Goal: Task Accomplishment & Management: Use online tool/utility

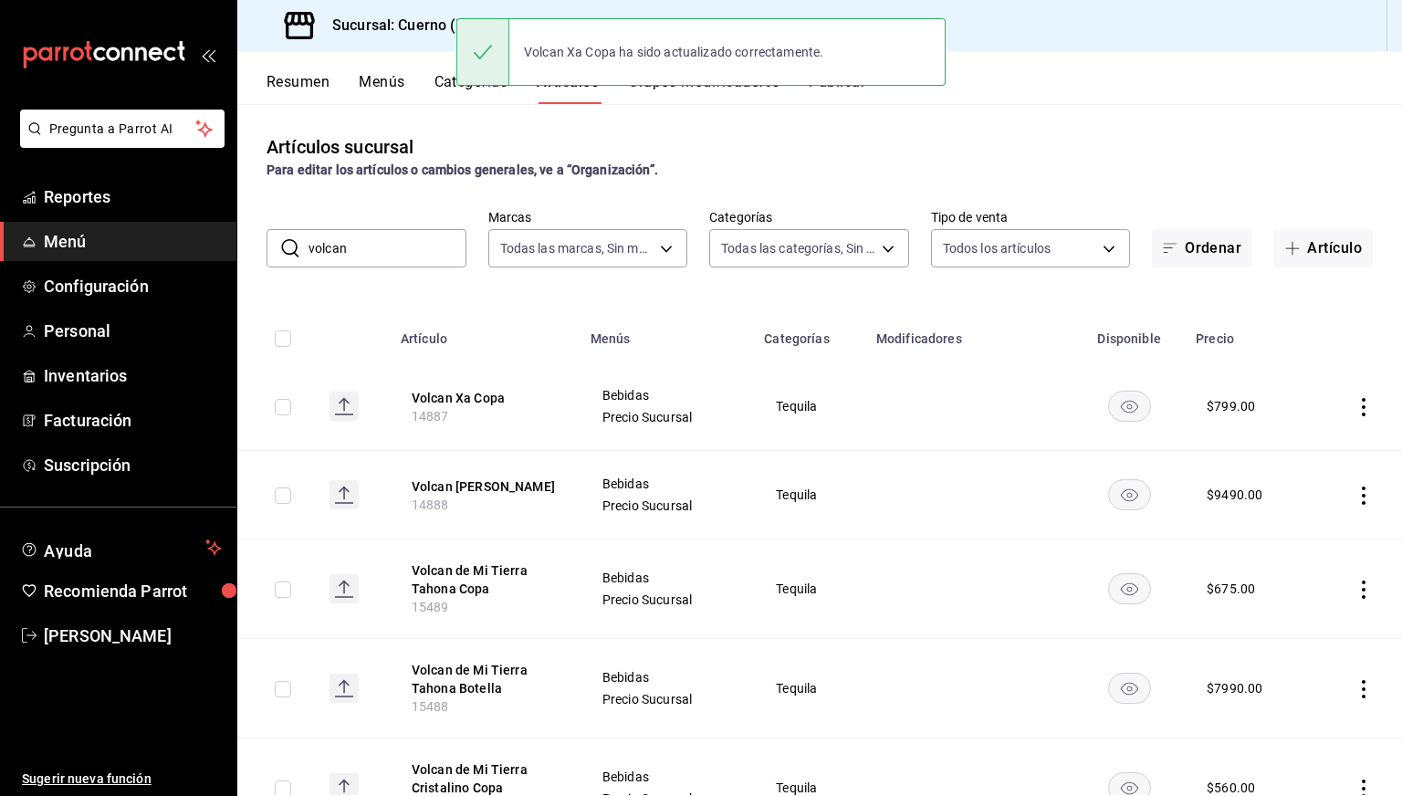
click at [394, 34] on h3 "Sucursal: Cuerno (Masaryk)" at bounding box center [418, 26] width 201 height 22
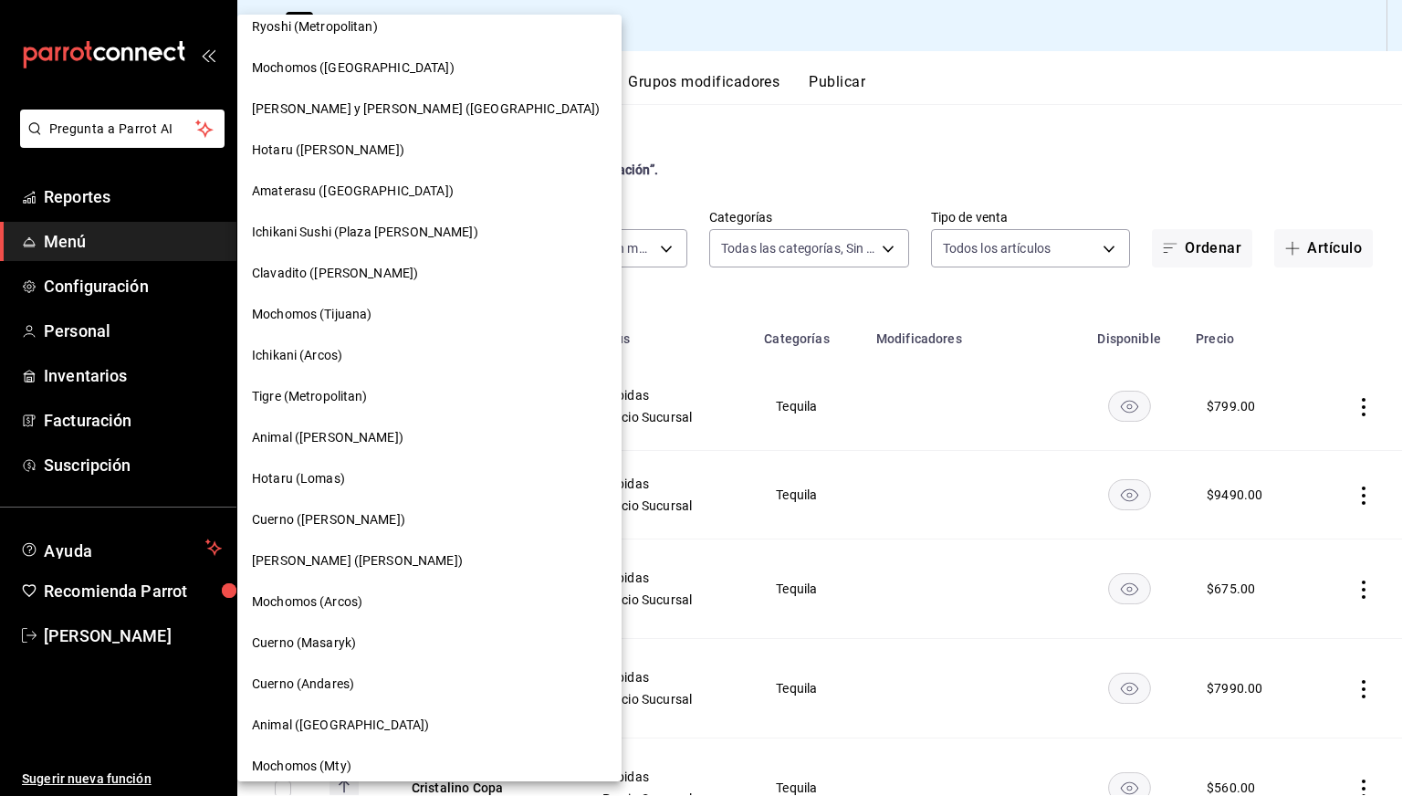
scroll to position [57, 0]
click at [307, 360] on span "Ichikani (Arcos)" at bounding box center [297, 354] width 90 height 19
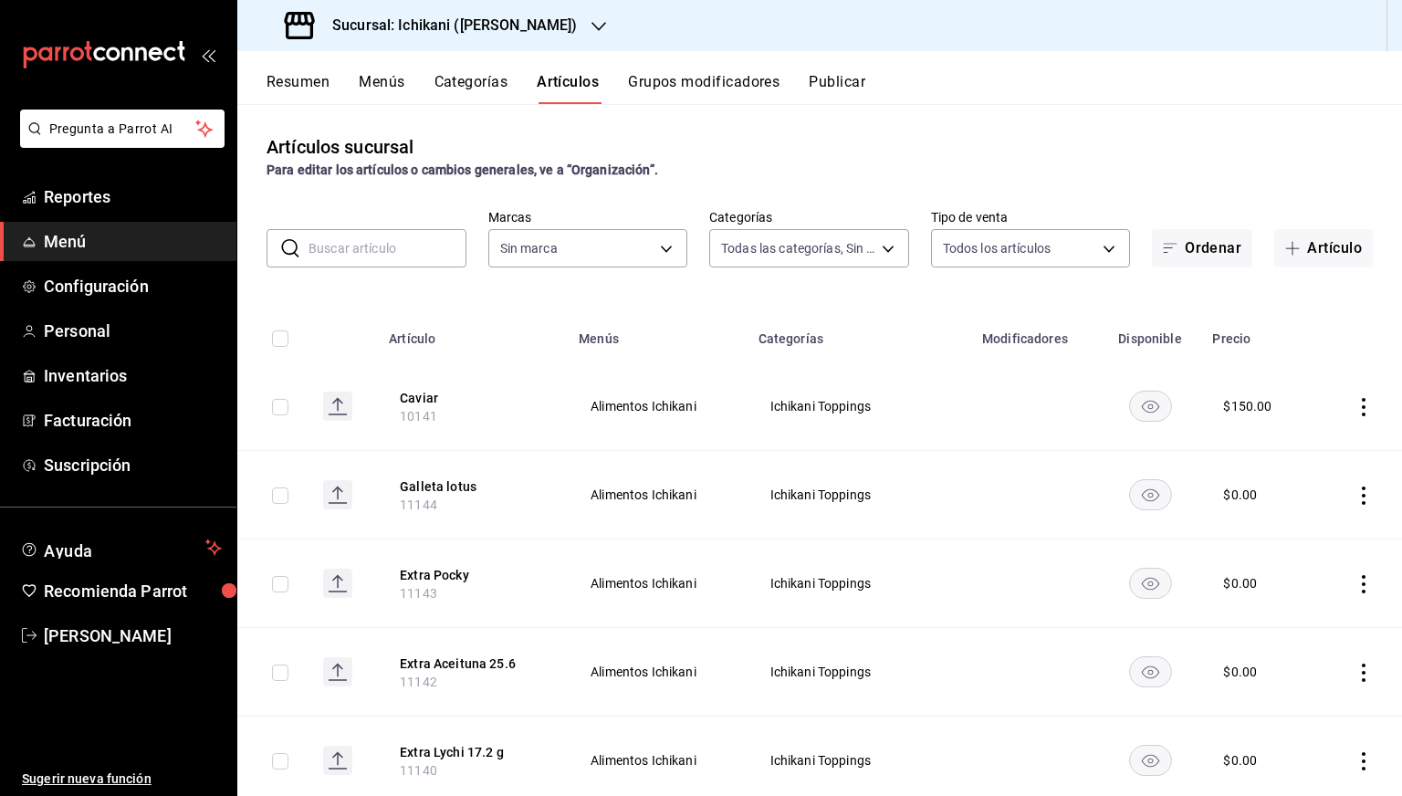
type input "082e5db2-b2e4-4ea4-81ab-d0dab4d15ad6,1675a30c-ad4c-4004-bd69-306a5eee9bbe,0b9f1…"
type input "5b36b593-4404-40a8-ab52-4e9fd09f90e2"
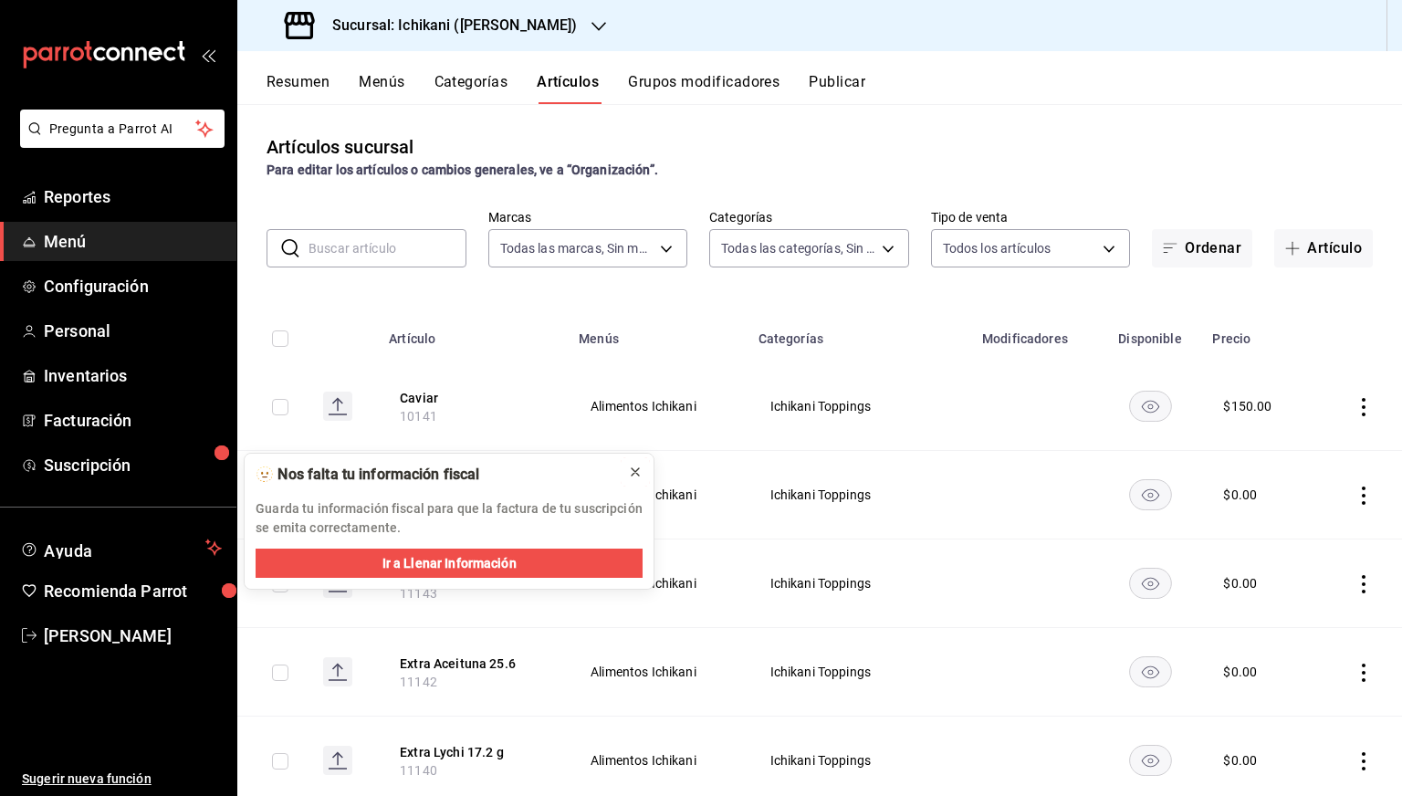
click at [633, 476] on icon at bounding box center [635, 472] width 15 height 15
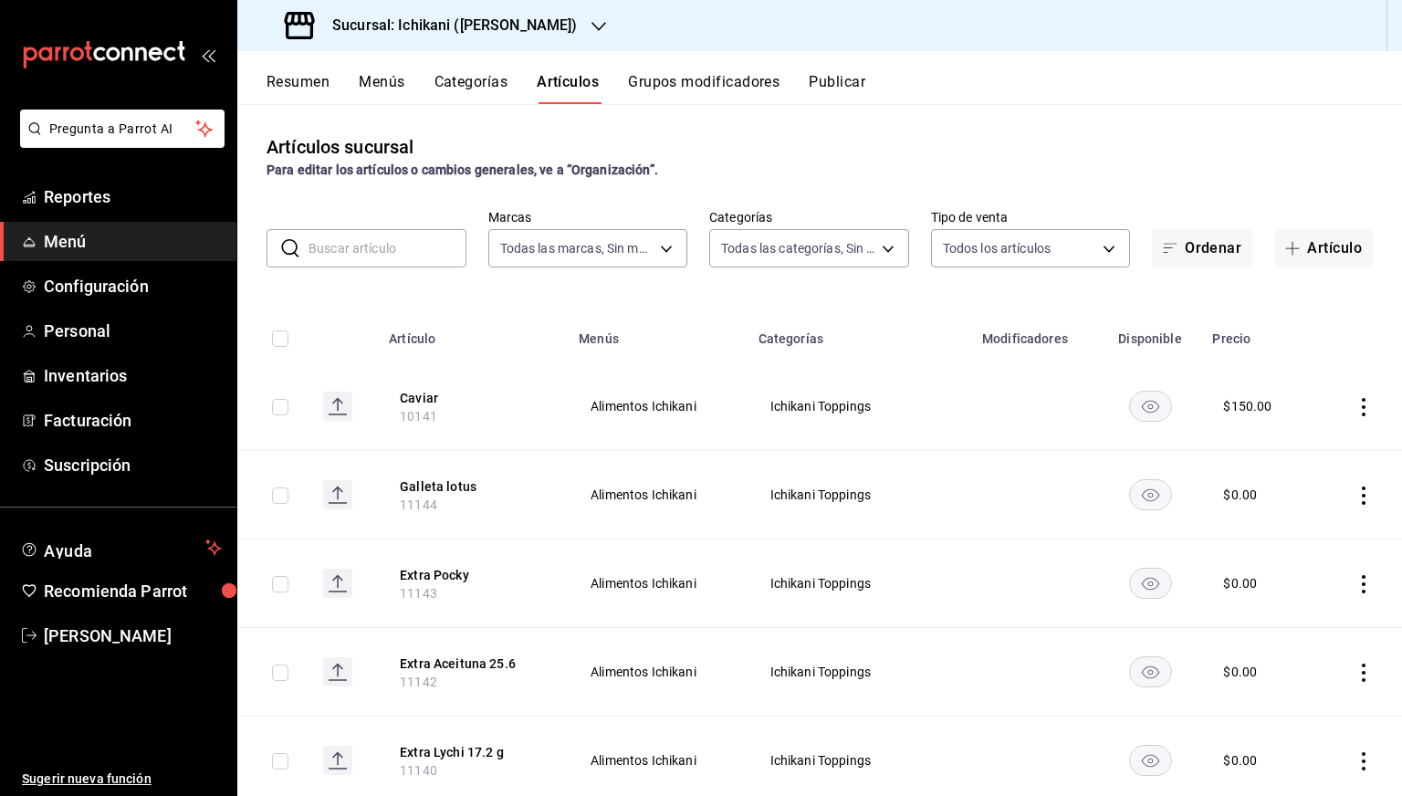
click at [379, 244] on input "text" at bounding box center [387, 248] width 158 height 37
click at [54, 213] on link "Reportes" at bounding box center [118, 196] width 236 height 39
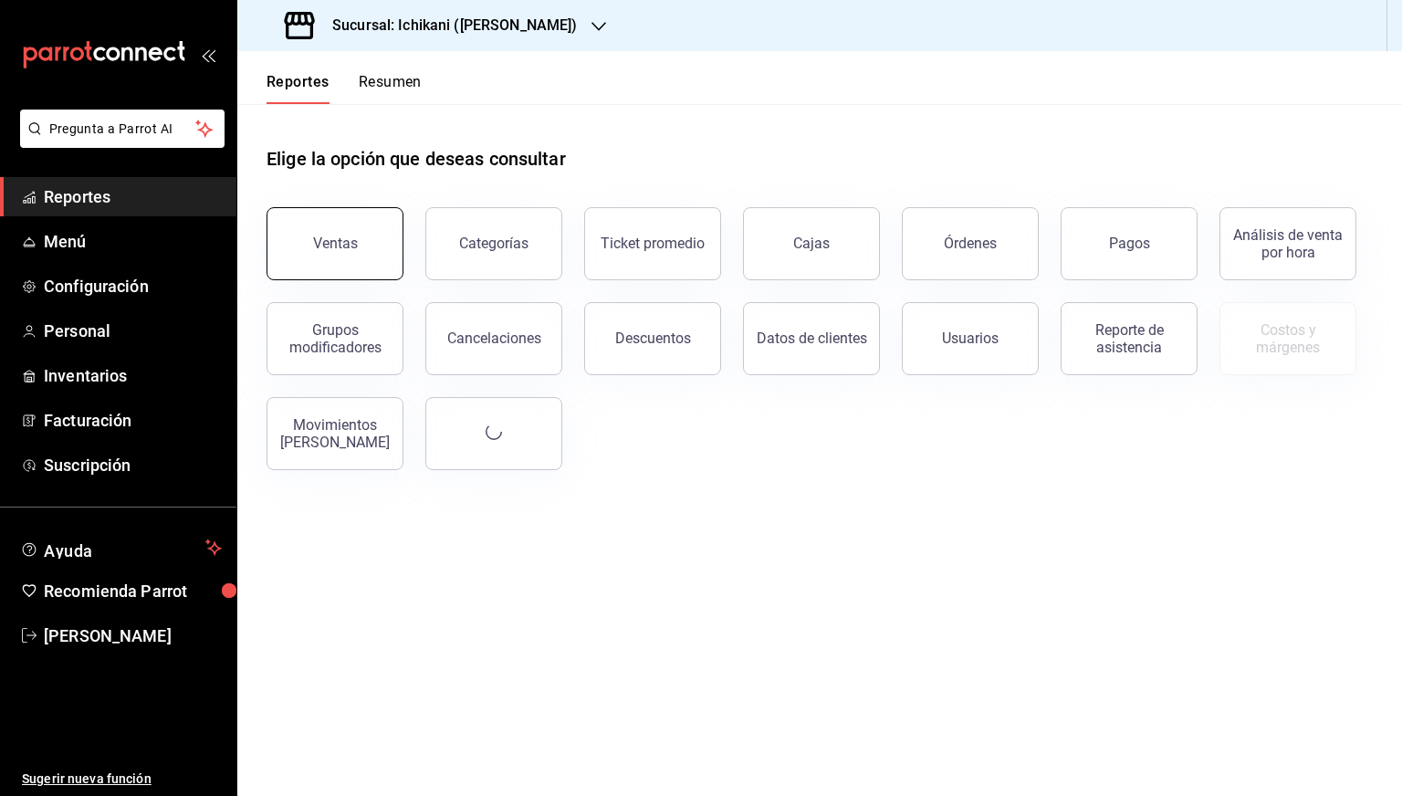
click at [346, 242] on div "Ventas" at bounding box center [335, 243] width 45 height 17
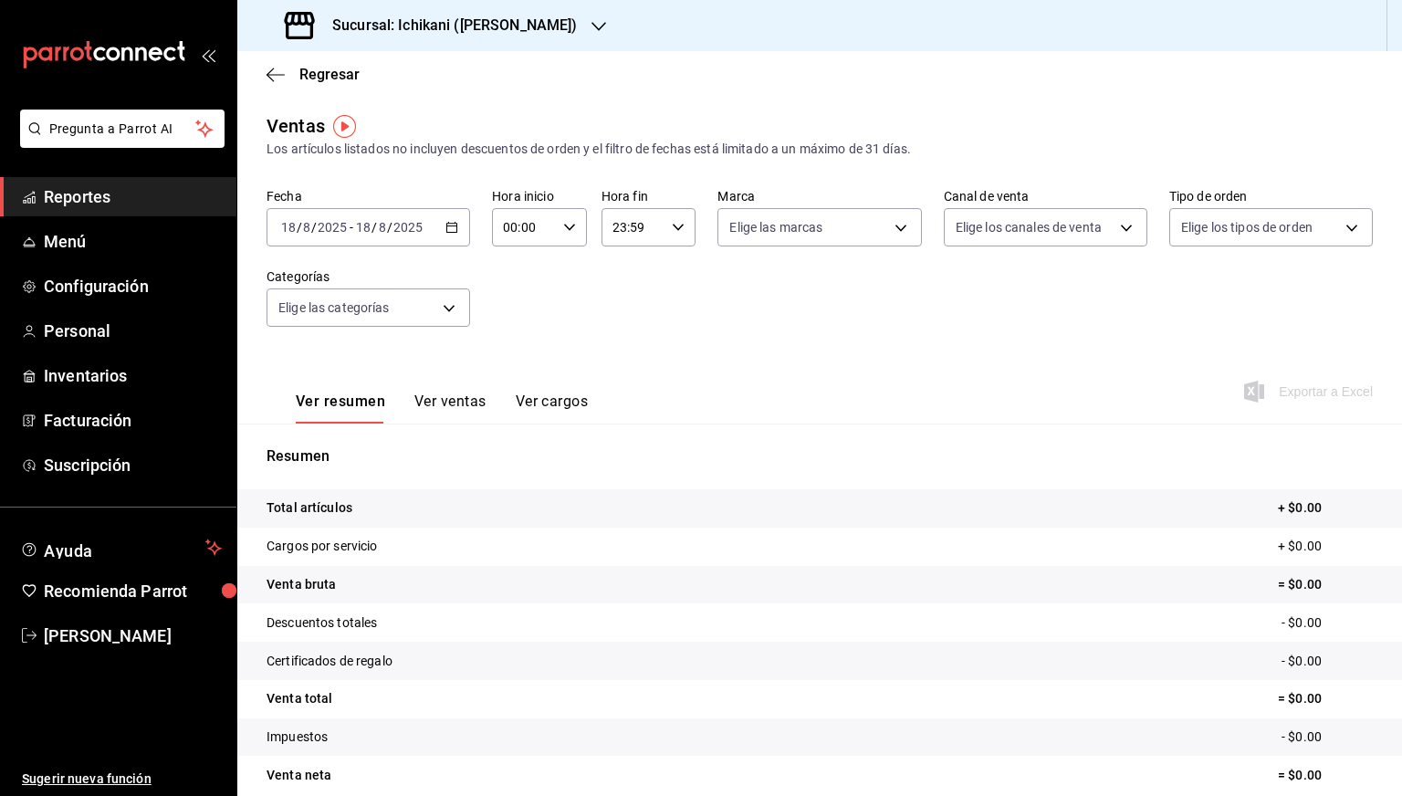
click at [442, 233] on div "[DATE] [DATE] - [DATE] [DATE]" at bounding box center [368, 227] width 204 height 38
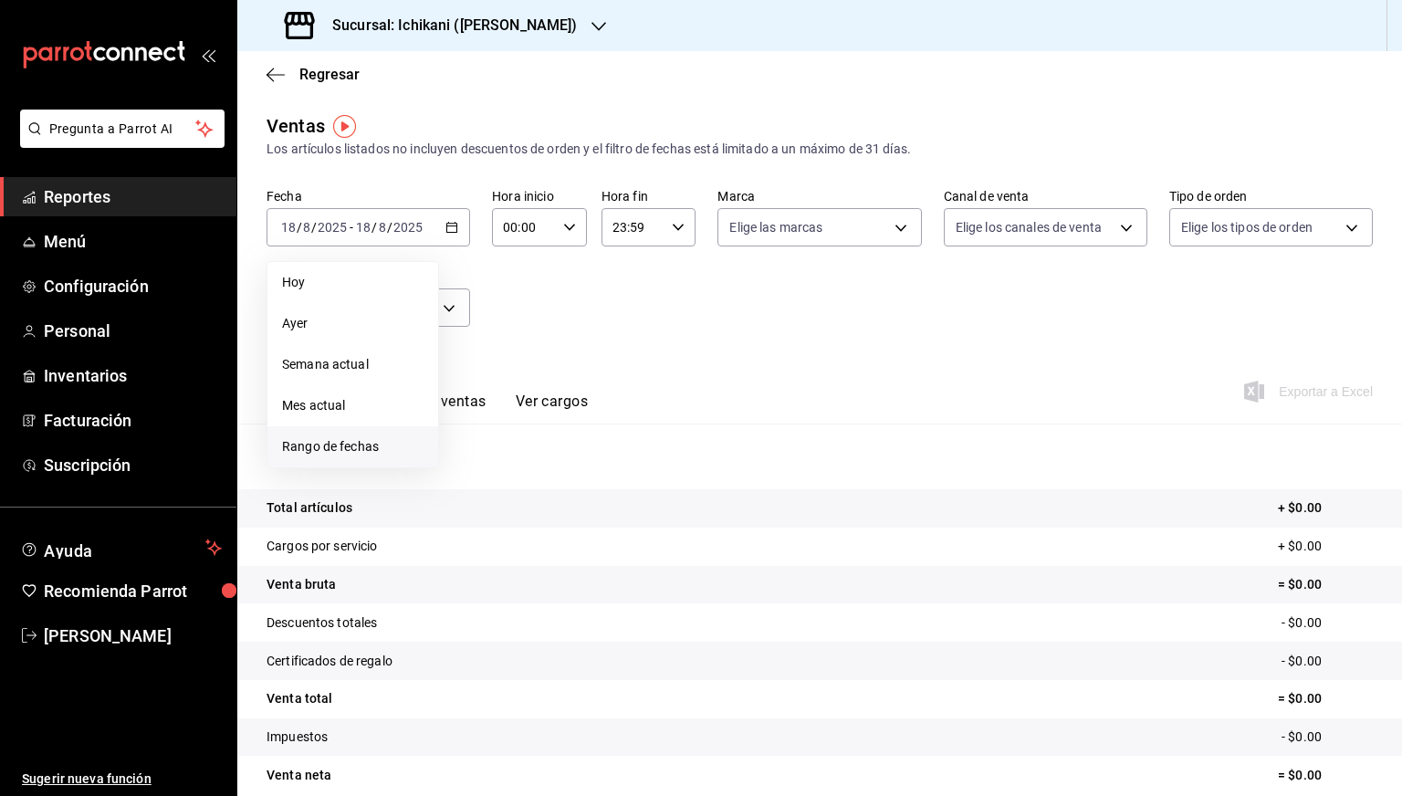
click at [358, 451] on span "Rango de fechas" at bounding box center [352, 446] width 141 height 19
click at [475, 433] on abbr "11" at bounding box center [477, 429] width 12 height 13
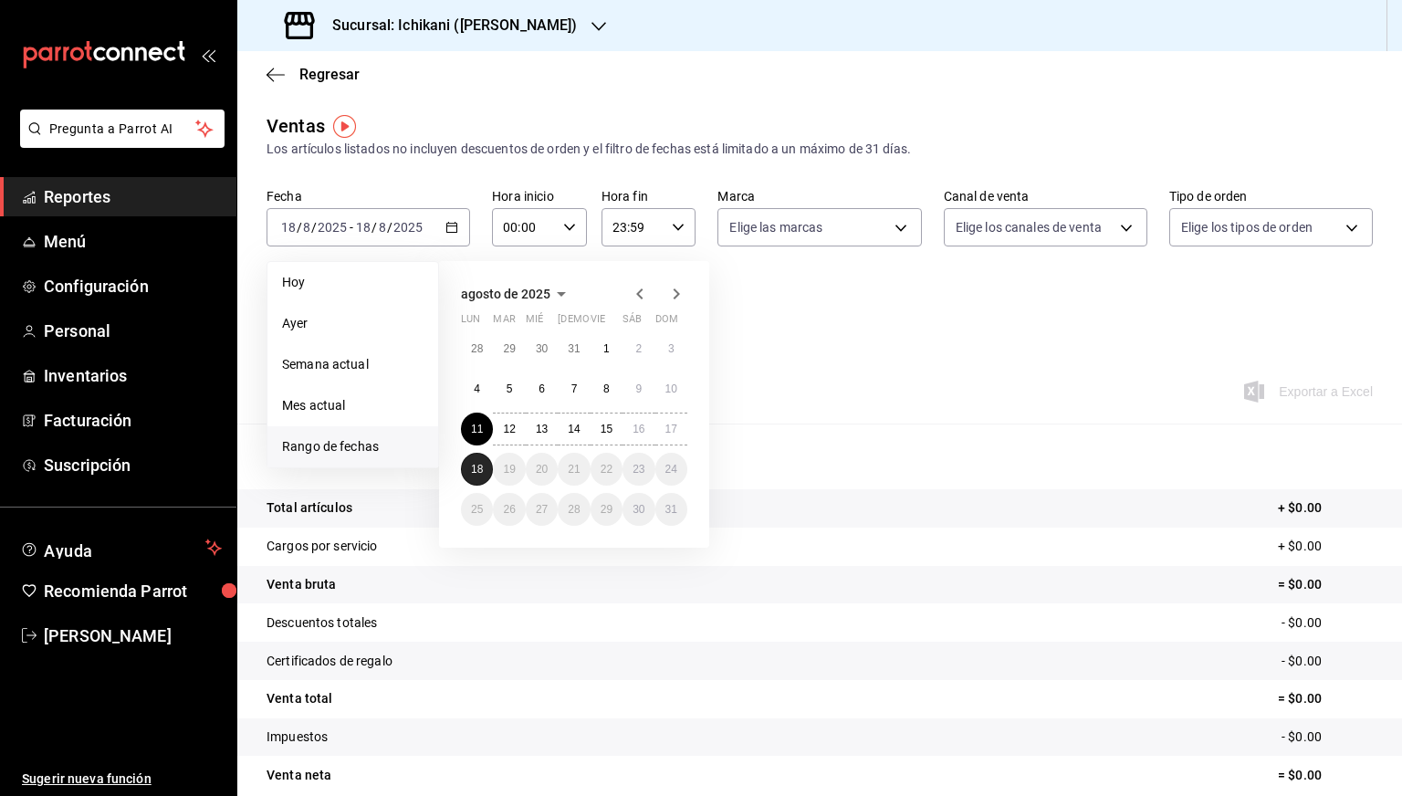
click at [475, 463] on abbr "18" at bounding box center [477, 469] width 12 height 13
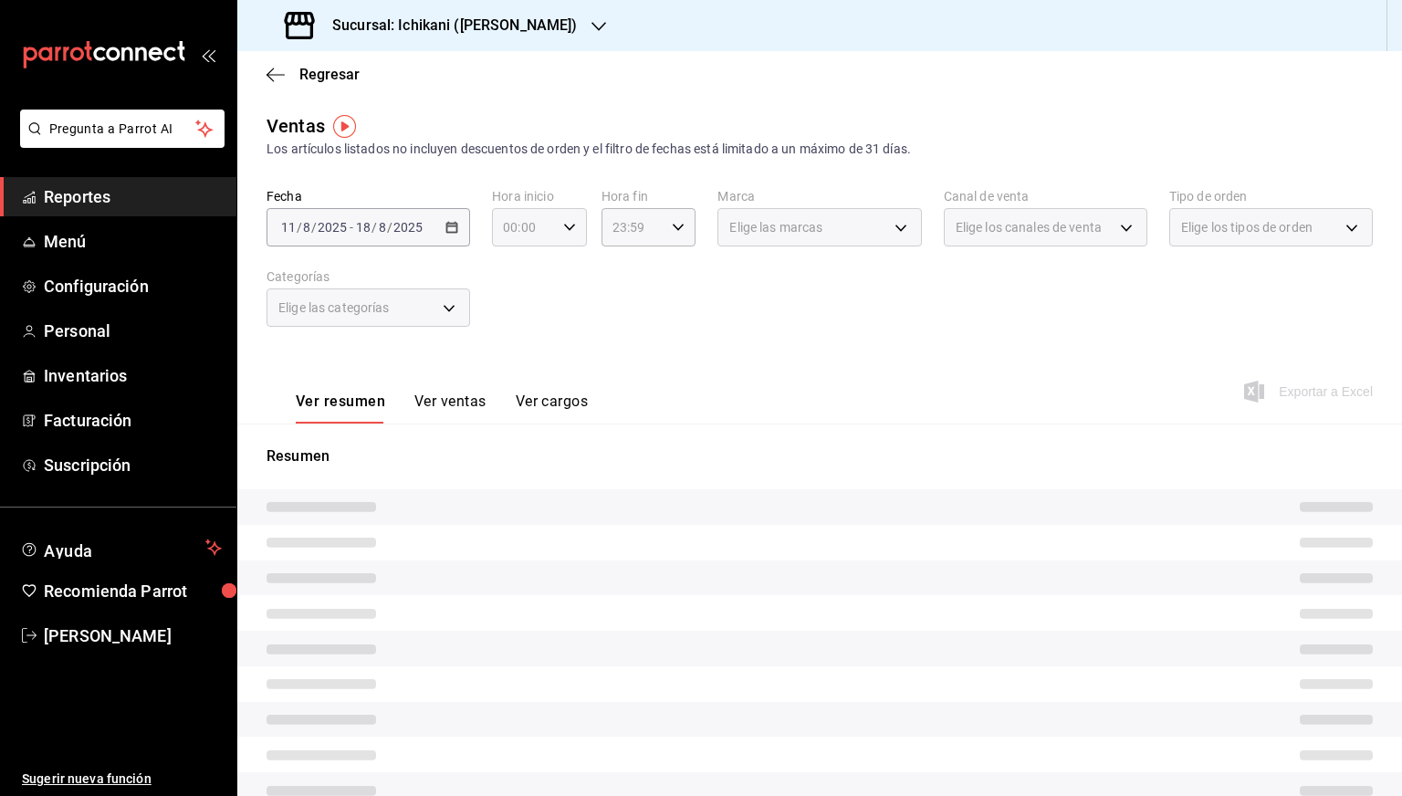
click at [564, 227] on icon "button" at bounding box center [569, 227] width 13 height 13
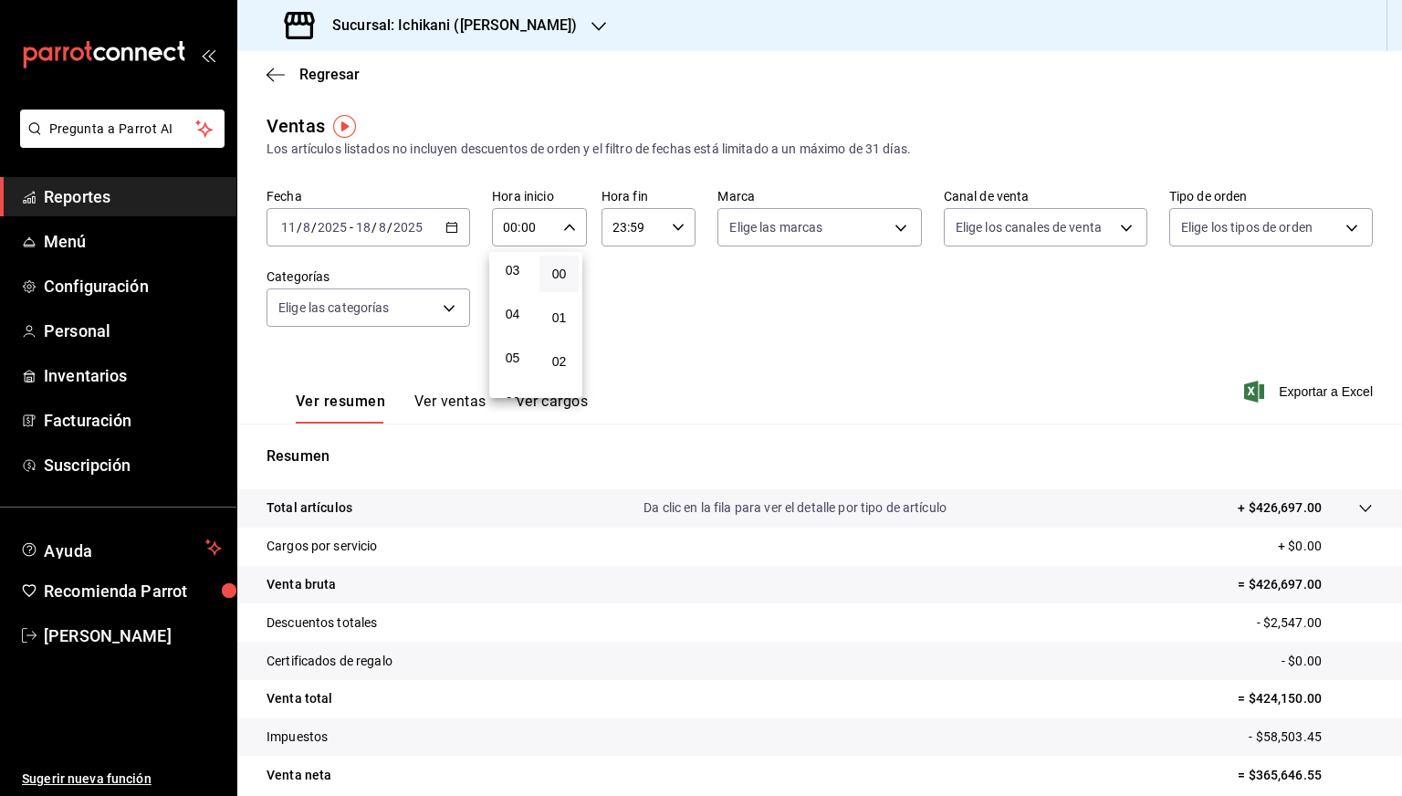
scroll to position [150, 0]
click at [515, 348] on span "05" at bounding box center [512, 343] width 17 height 15
type input "05:00"
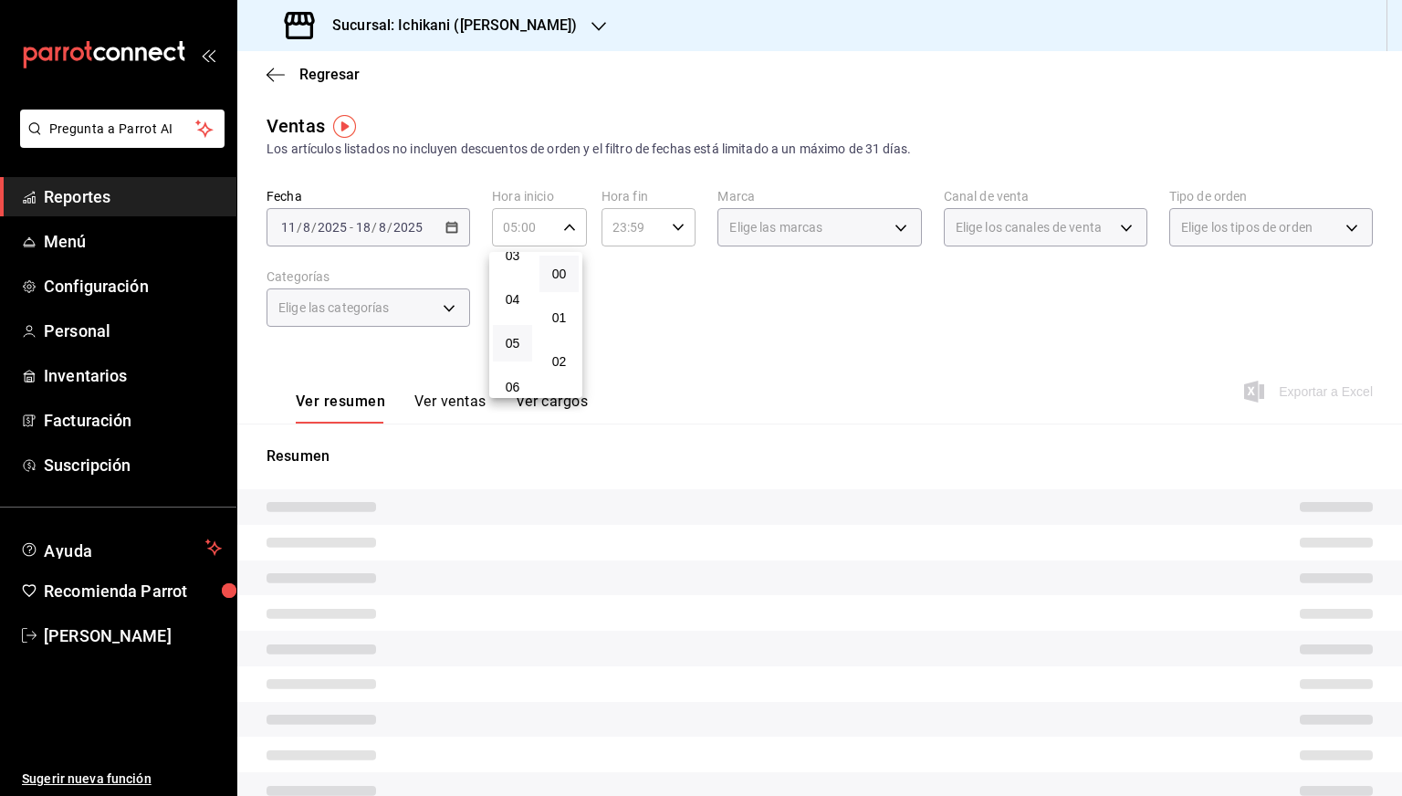
click at [667, 222] on div at bounding box center [701, 398] width 1402 height 796
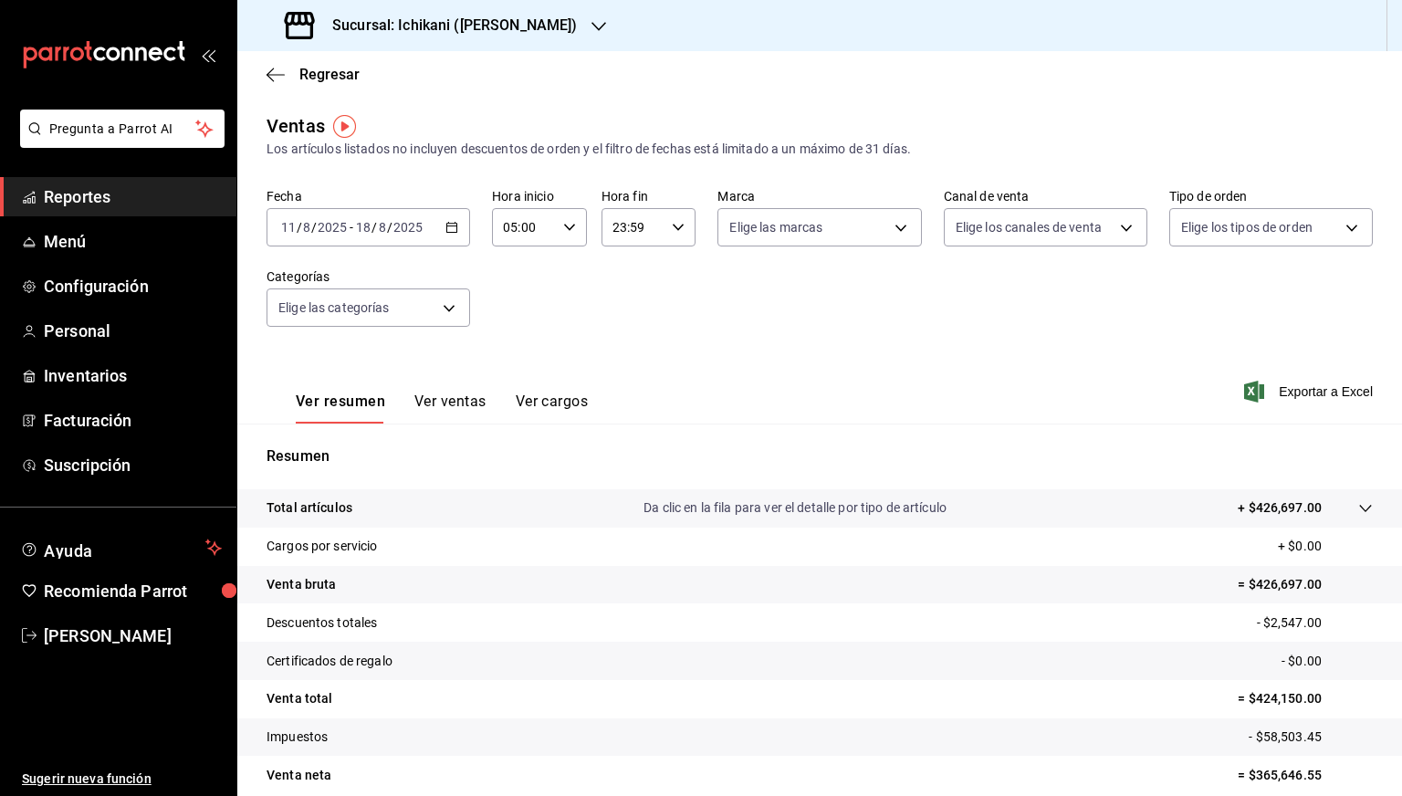
click at [672, 224] on icon "button" at bounding box center [678, 227] width 13 height 13
click at [624, 333] on span "05" at bounding box center [619, 329] width 17 height 15
click at [669, 267] on span "00" at bounding box center [666, 273] width 17 height 15
type input "05:00"
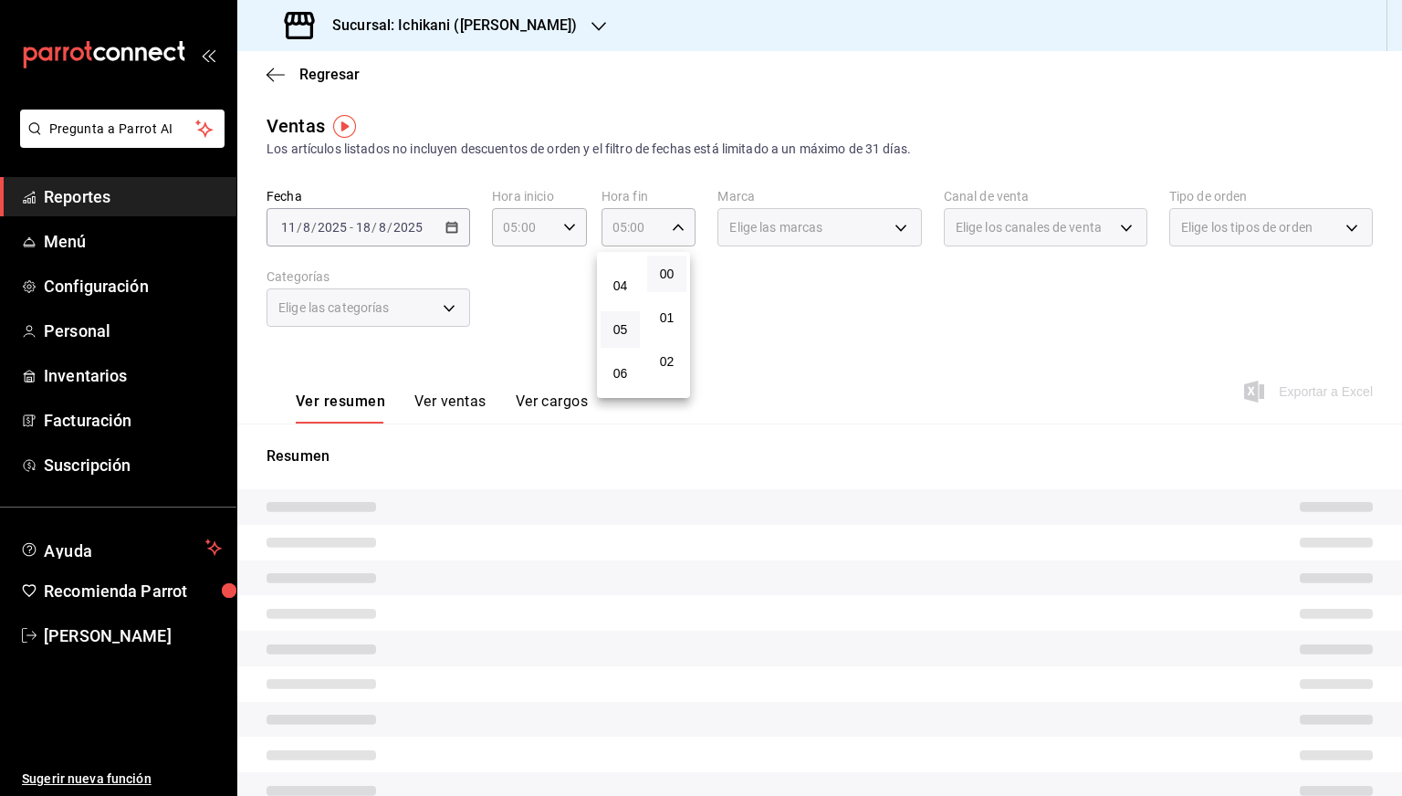
click at [978, 286] on div at bounding box center [701, 398] width 1402 height 796
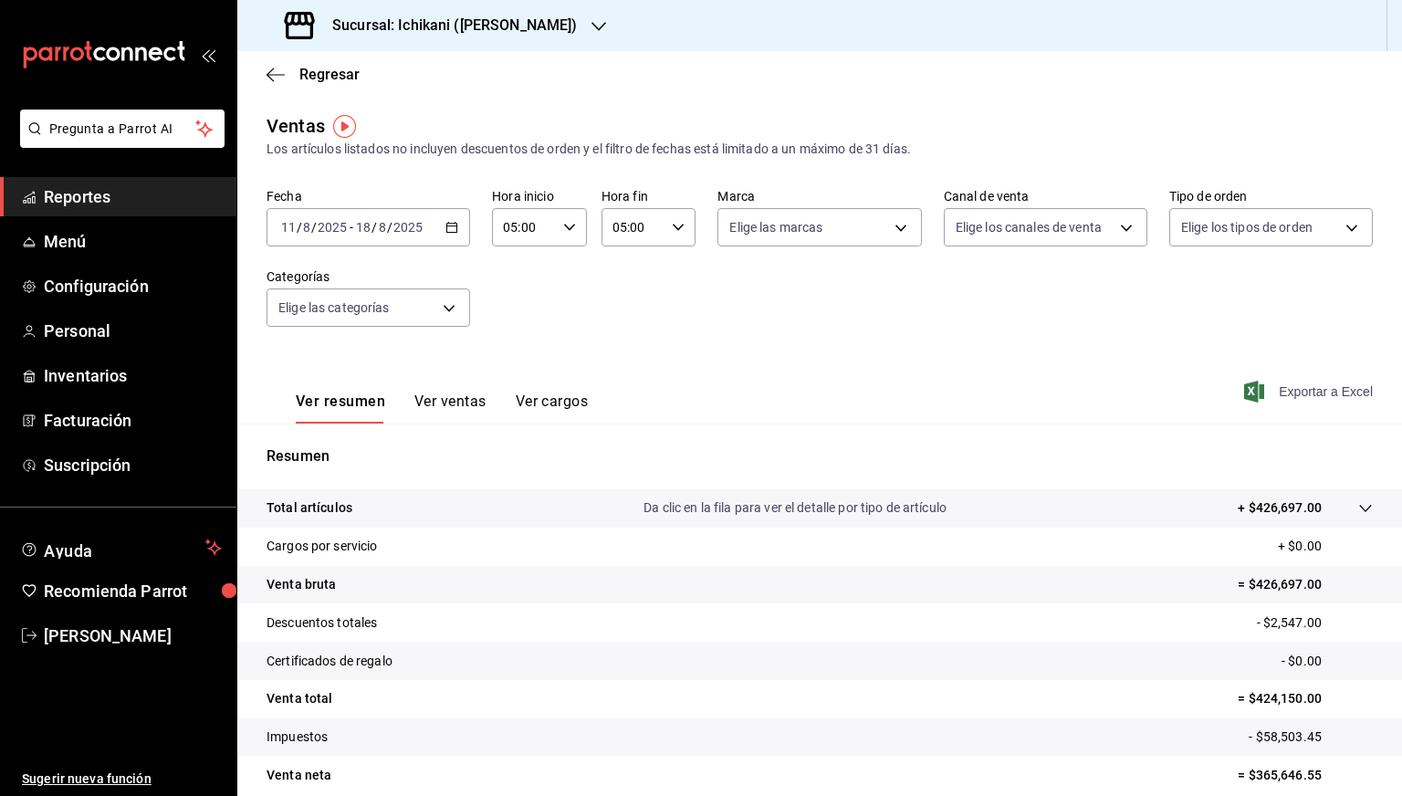
click at [1298, 399] on span "Exportar a Excel" at bounding box center [1310, 392] width 125 height 22
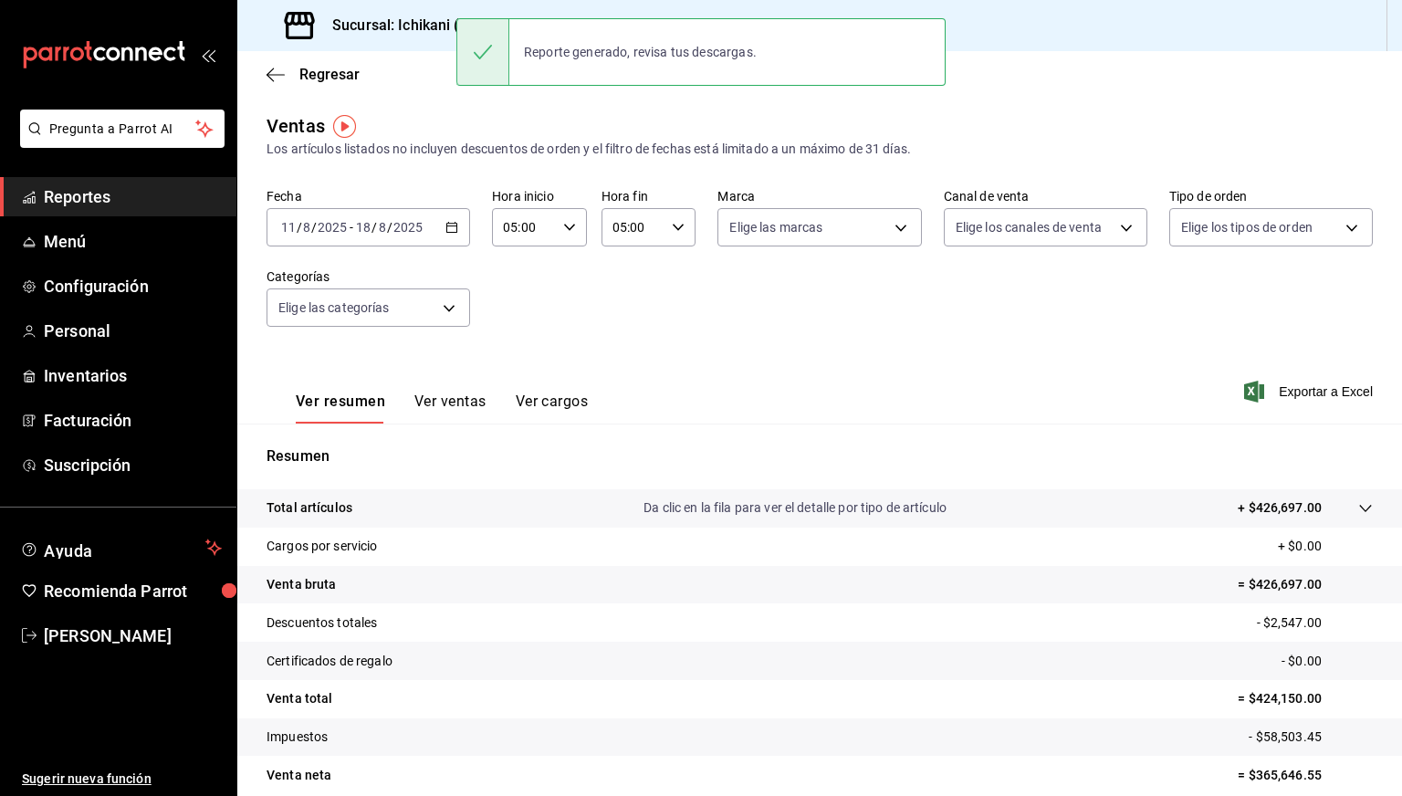
click at [405, 34] on h3 "Sucursal: Ichikani ([PERSON_NAME])" at bounding box center [447, 26] width 259 height 22
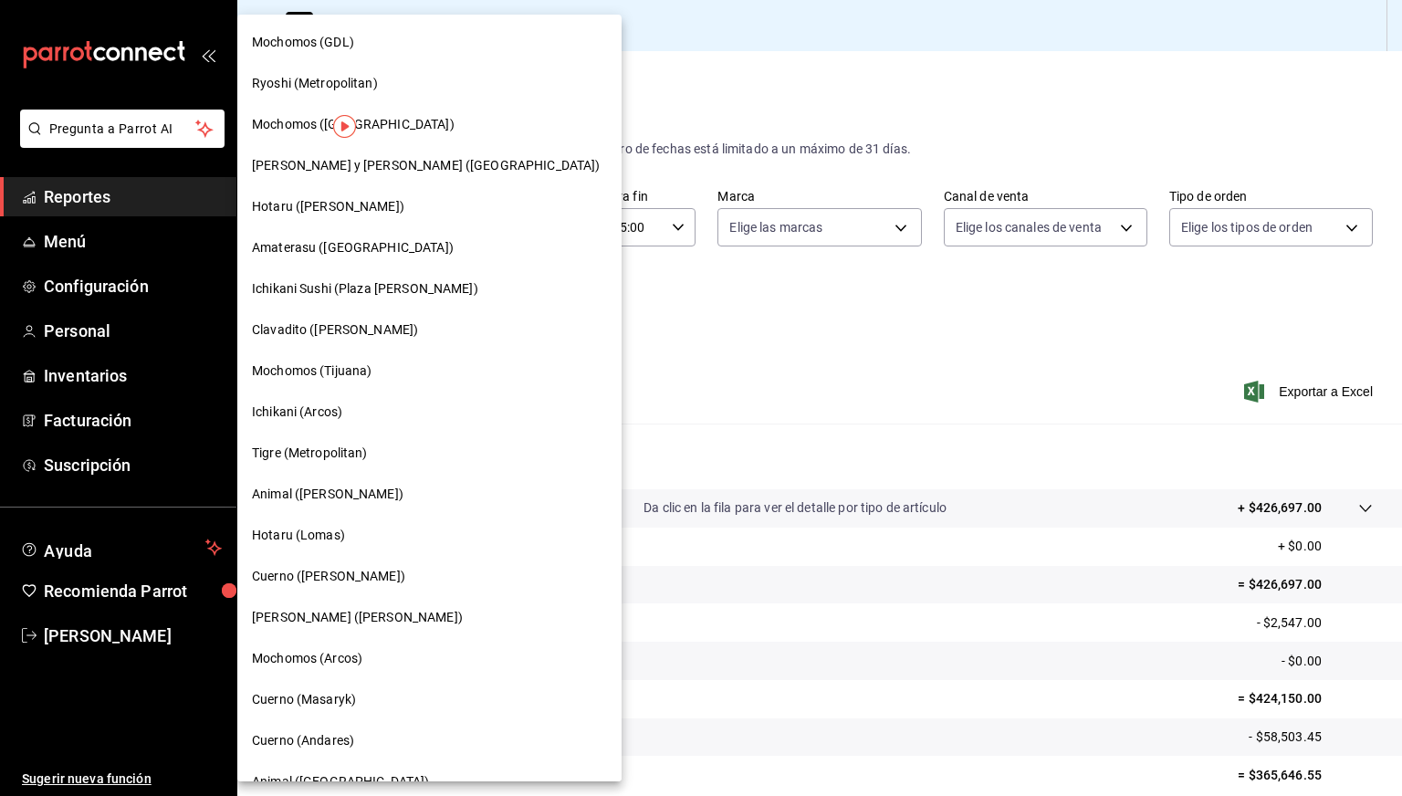
click at [298, 40] on span "Mochomos (GDL)" at bounding box center [303, 42] width 102 height 19
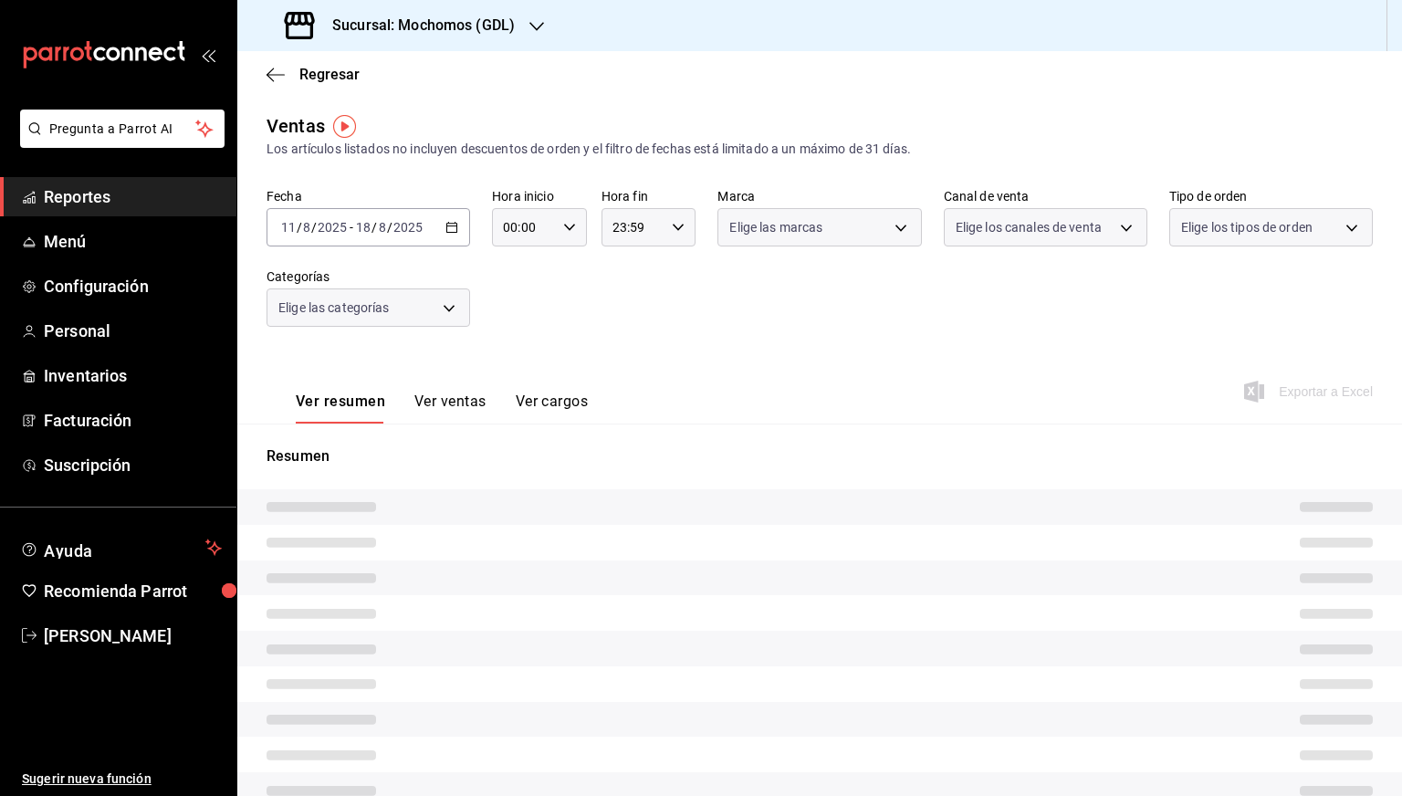
type input "05:00"
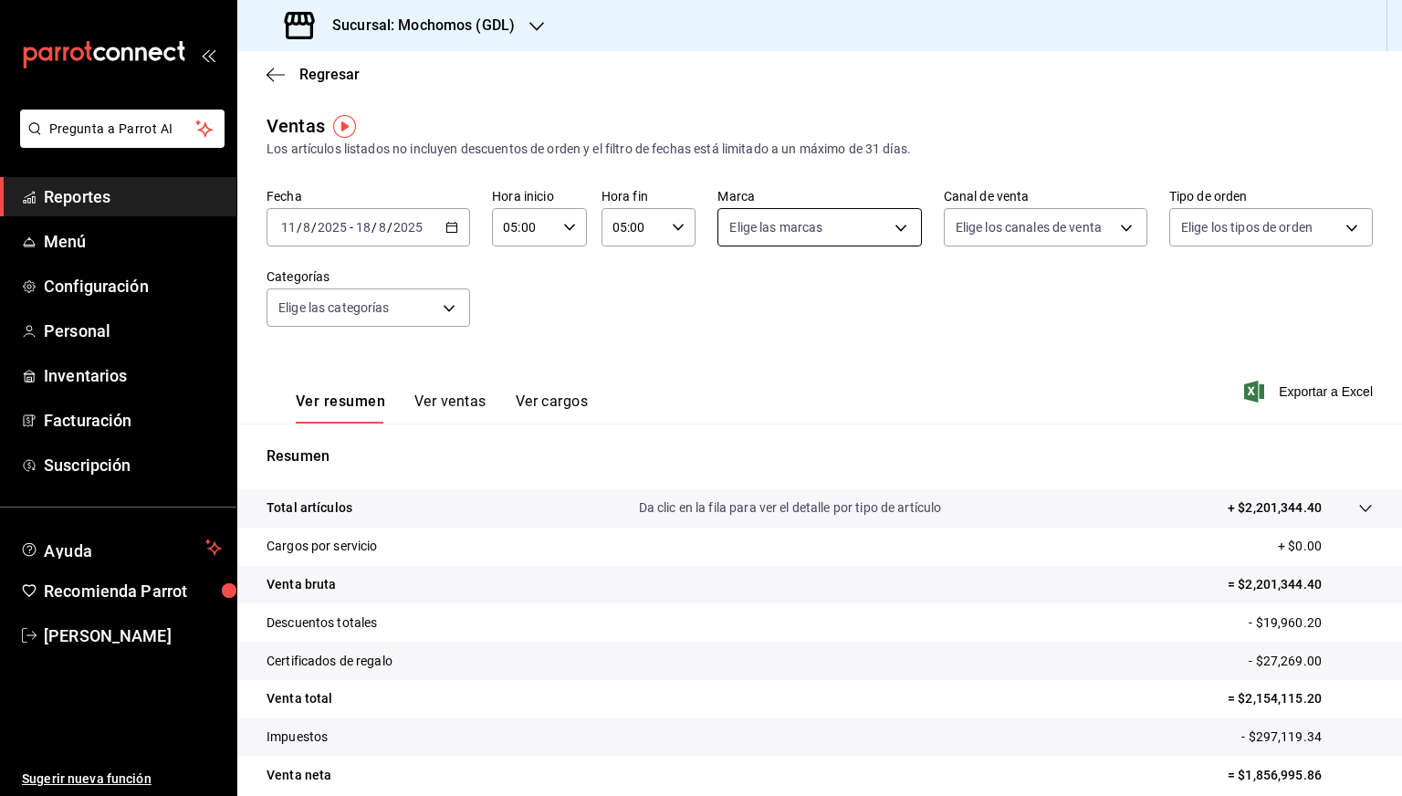
click at [824, 215] on body "Pregunta a Parrot AI Reportes Menú Configuración Personal Inventarios Facturaci…" at bounding box center [701, 398] width 1402 height 796
click at [766, 401] on span "[PERSON_NAME] (GDL)" at bounding box center [833, 400] width 142 height 19
type input "9cac9703-0c5a-4d8b-addd-5b6b571d65b9"
checkbox input "true"
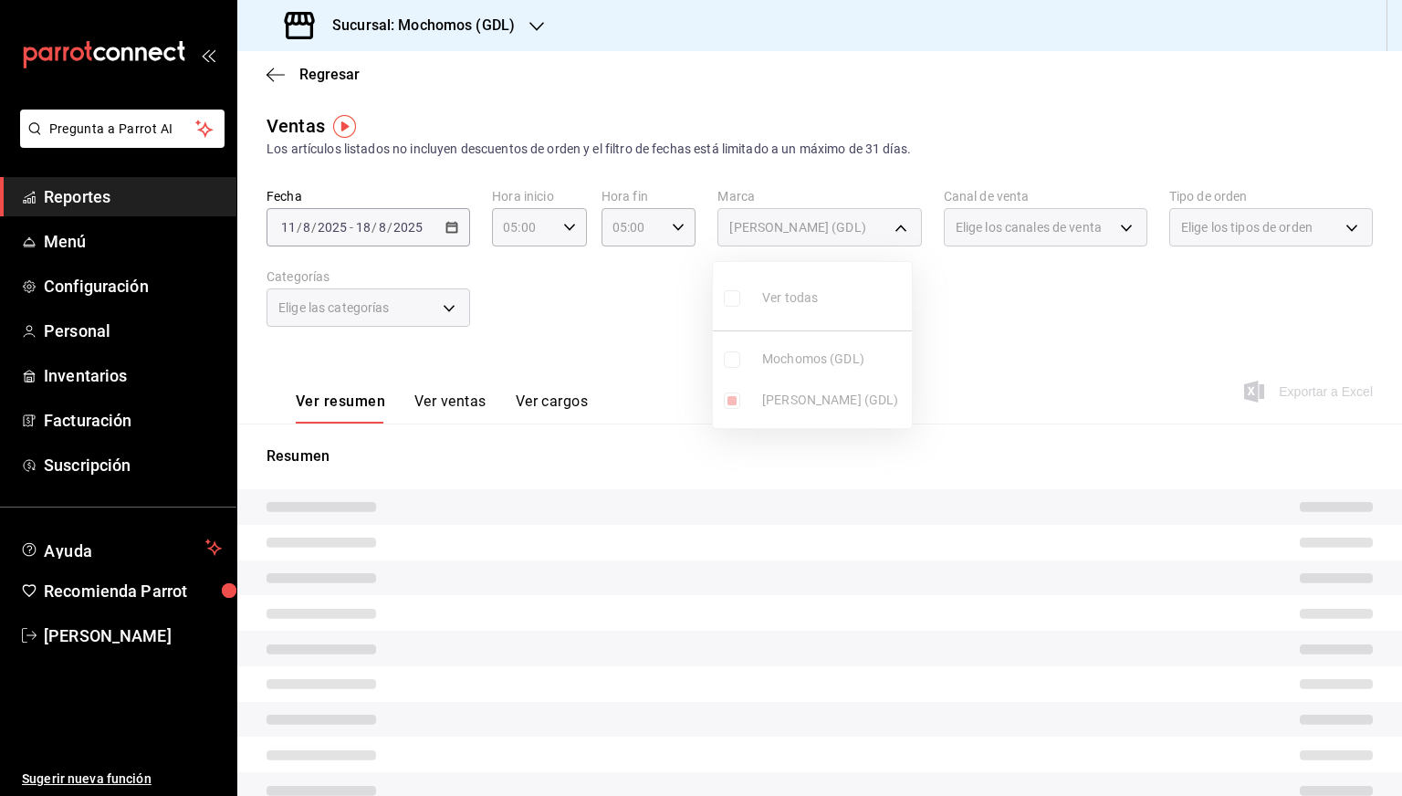
click at [1046, 339] on div at bounding box center [701, 398] width 1402 height 796
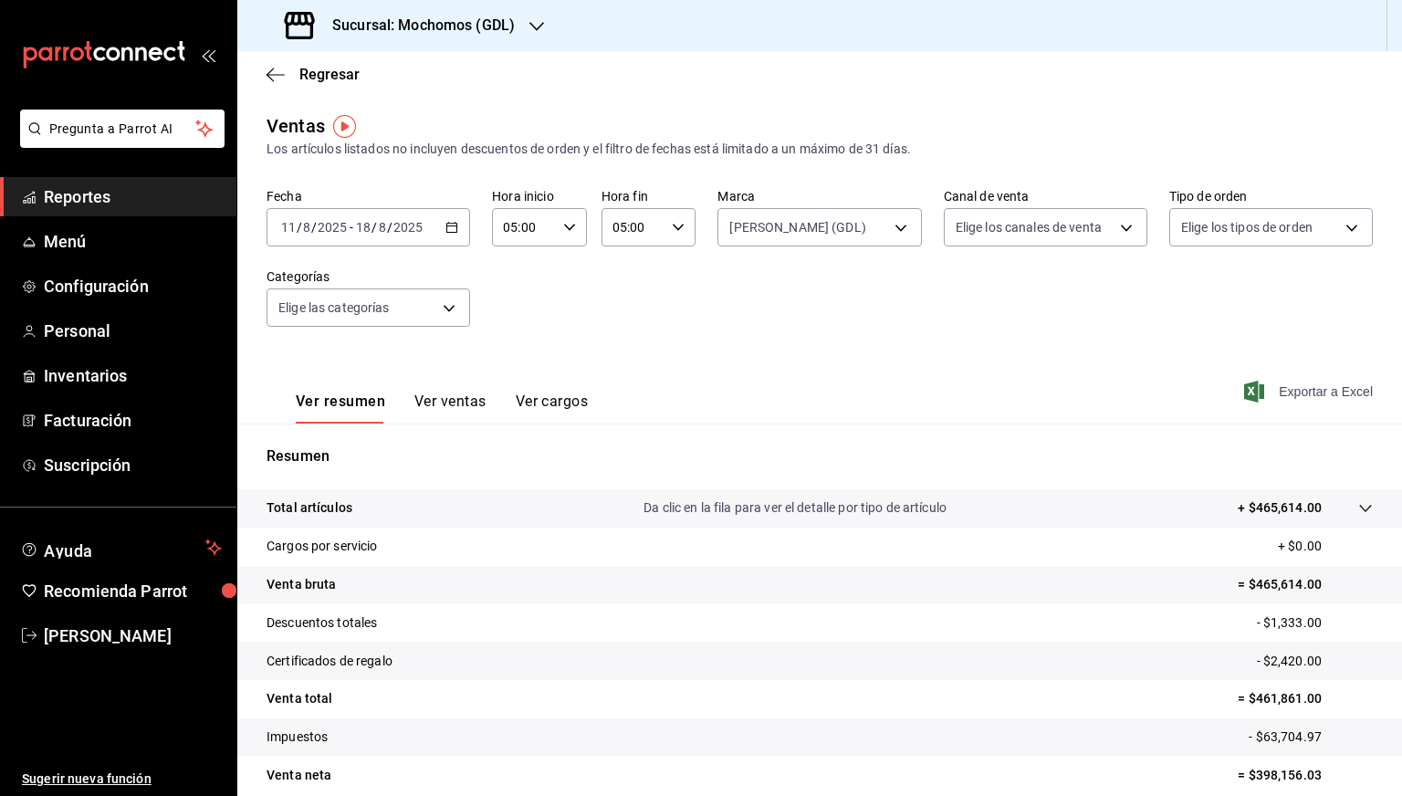
click at [1308, 384] on span "Exportar a Excel" at bounding box center [1310, 392] width 125 height 22
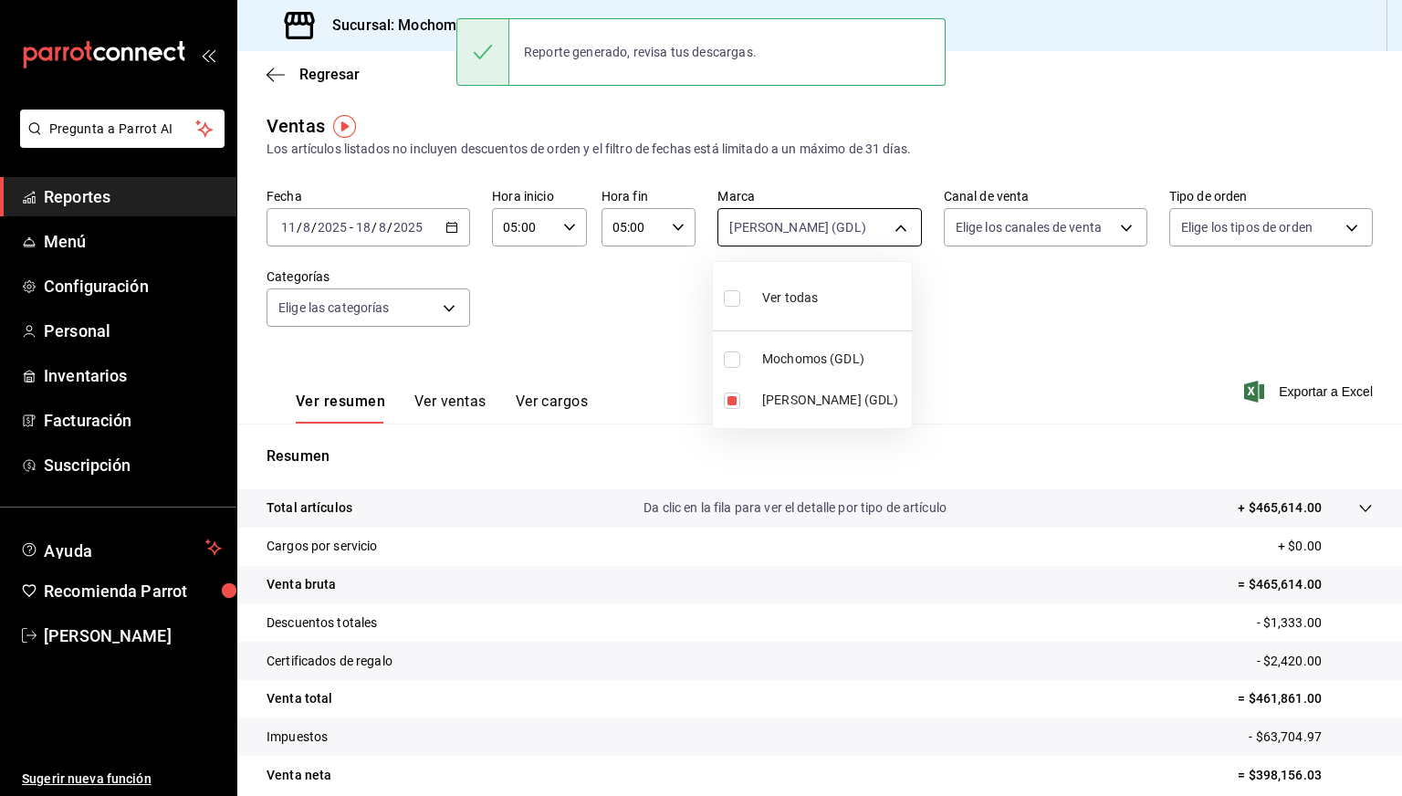
click at [840, 221] on body "Pregunta a Parrot AI Reportes Menú Configuración Personal Inventarios Facturaci…" at bounding box center [701, 398] width 1402 height 796
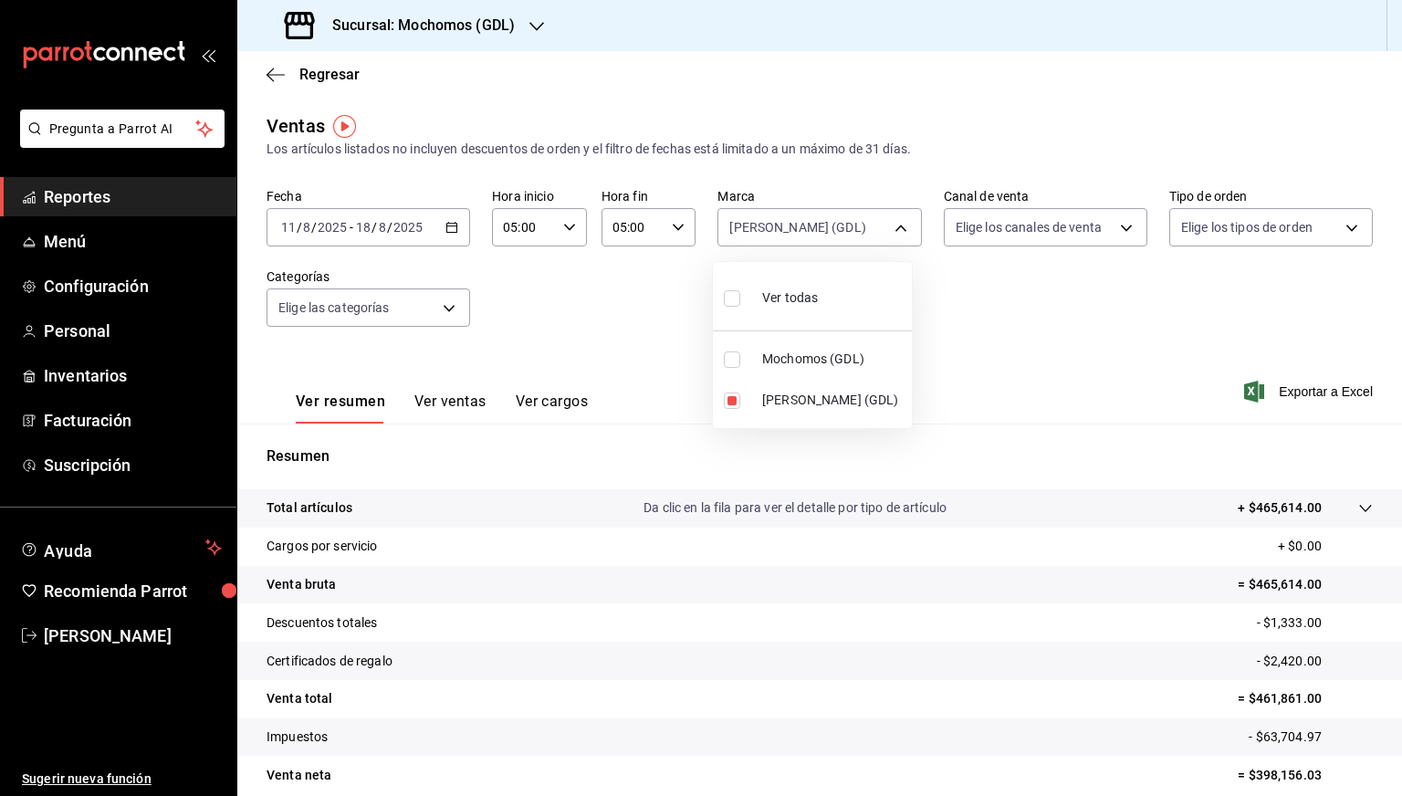
click at [277, 67] on div at bounding box center [701, 398] width 1402 height 796
click at [277, 67] on icon "button" at bounding box center [275, 75] width 18 height 16
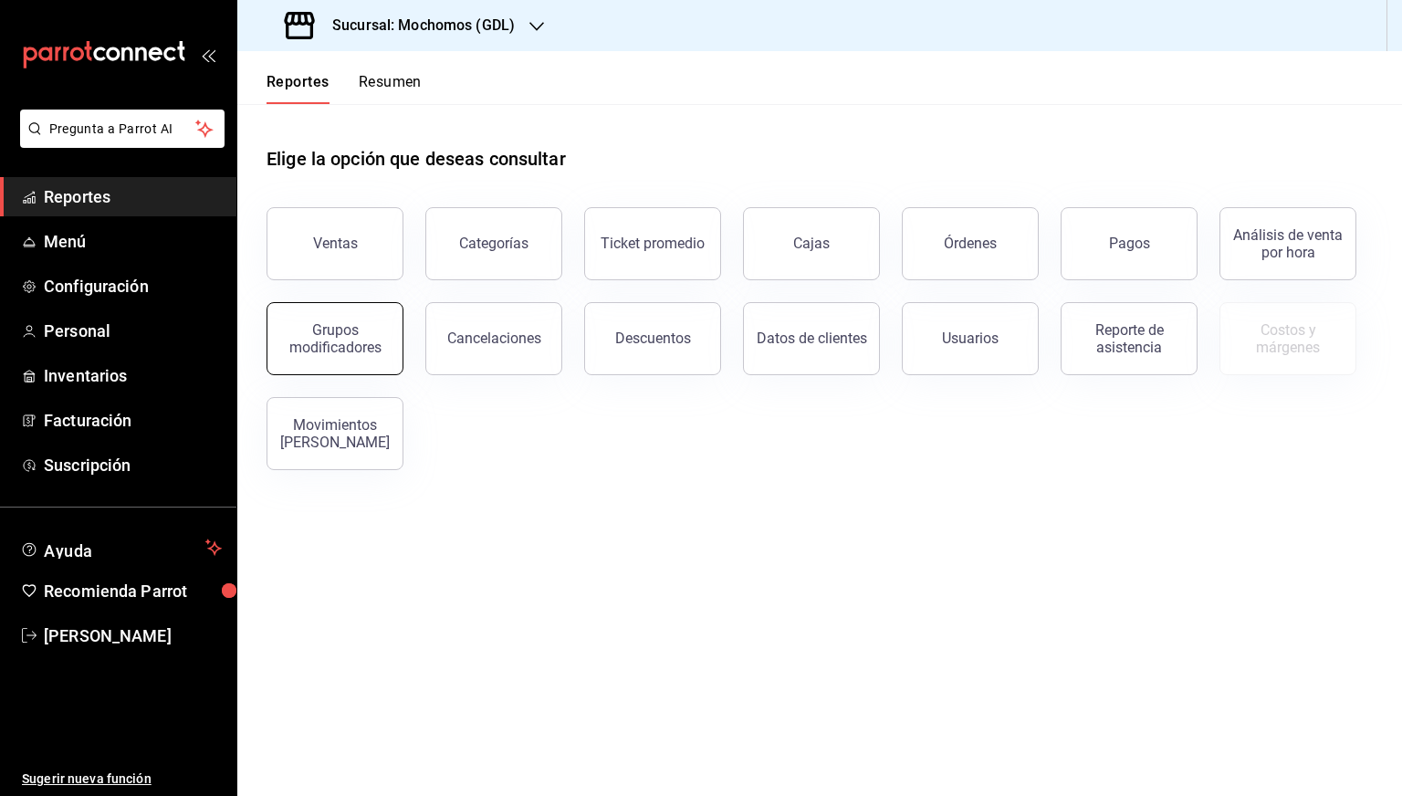
click at [359, 339] on div "Grupos modificadores" at bounding box center [334, 338] width 113 height 35
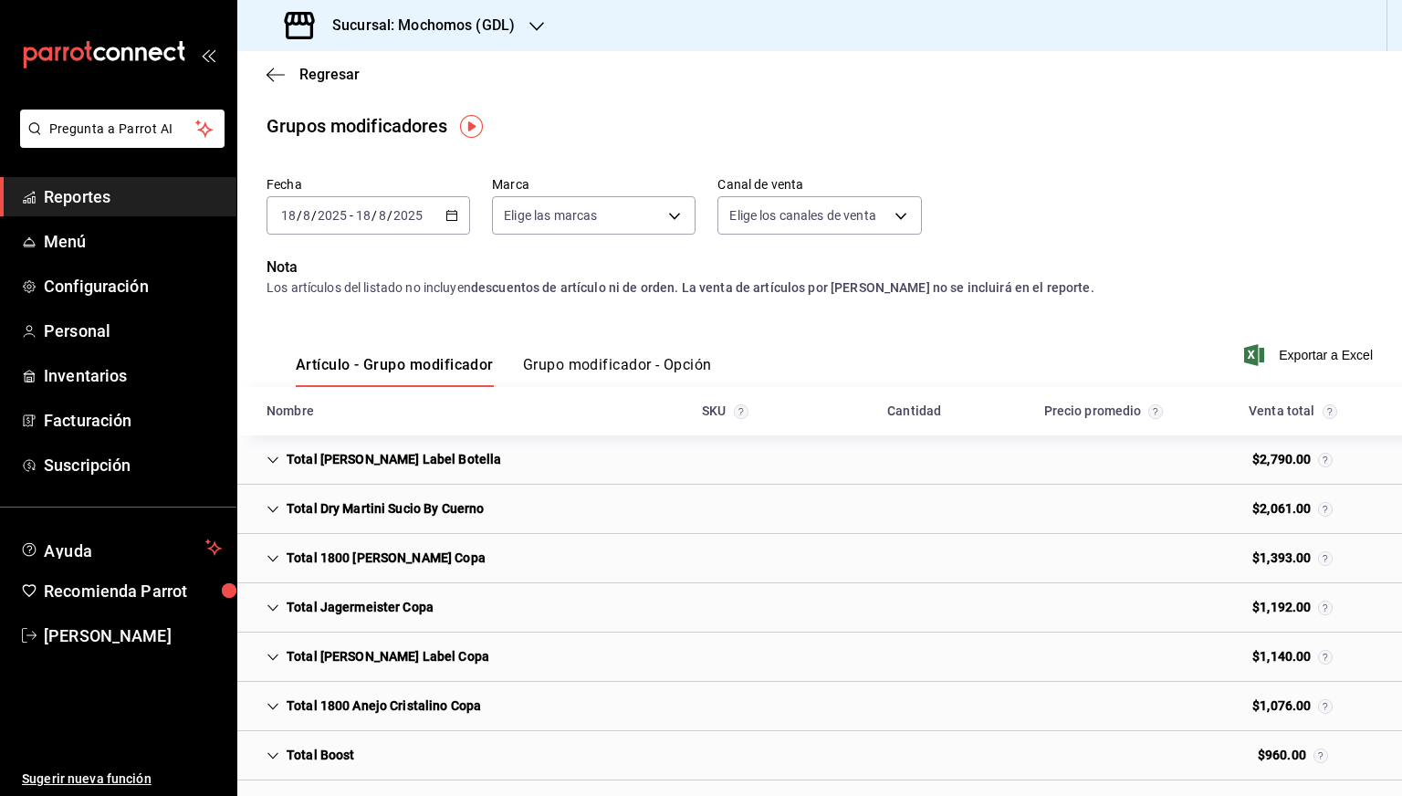
click at [545, 371] on button "Grupo modificador - Opción" at bounding box center [617, 371] width 189 height 31
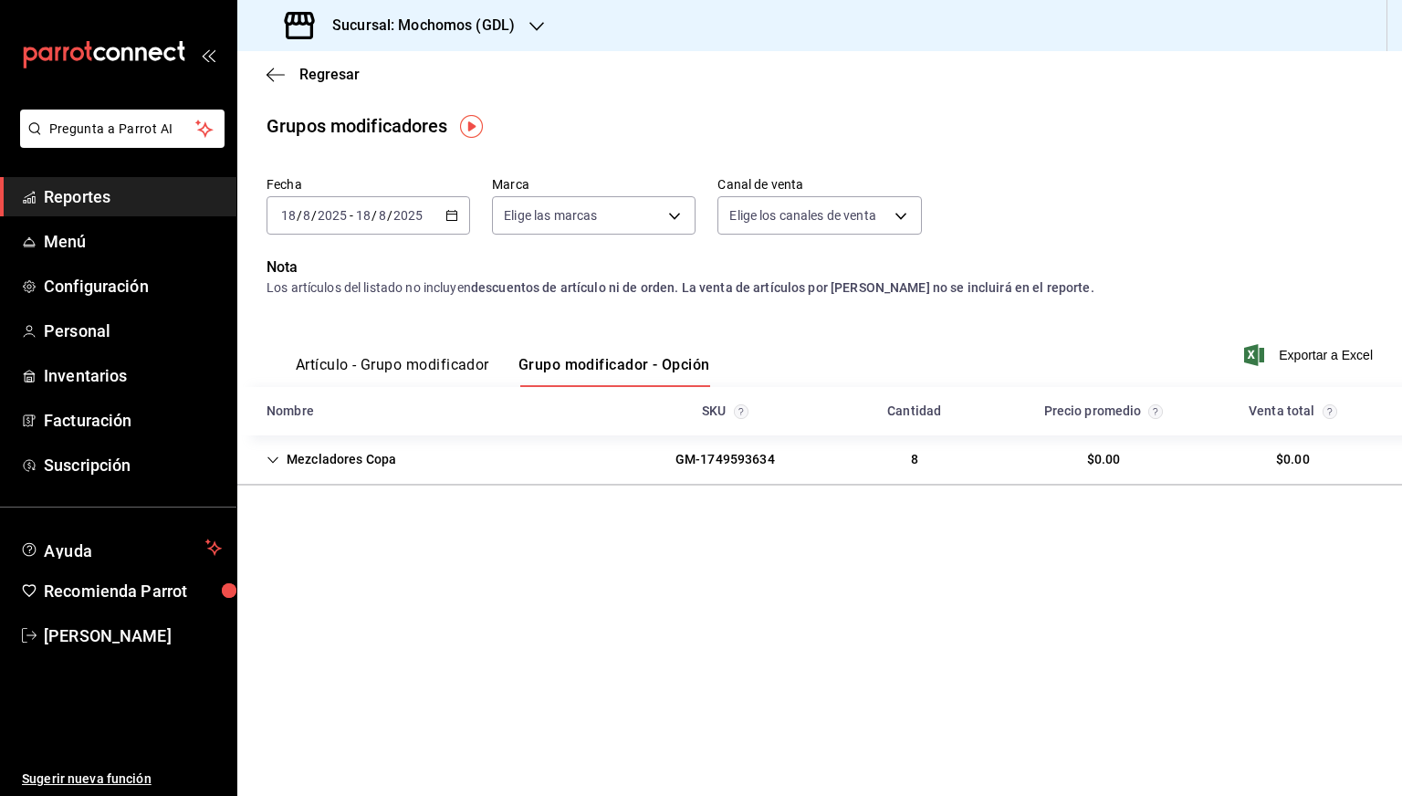
click at [445, 220] on icon "button" at bounding box center [451, 215] width 13 height 13
click at [308, 425] on span "Rango de fechas" at bounding box center [352, 434] width 141 height 19
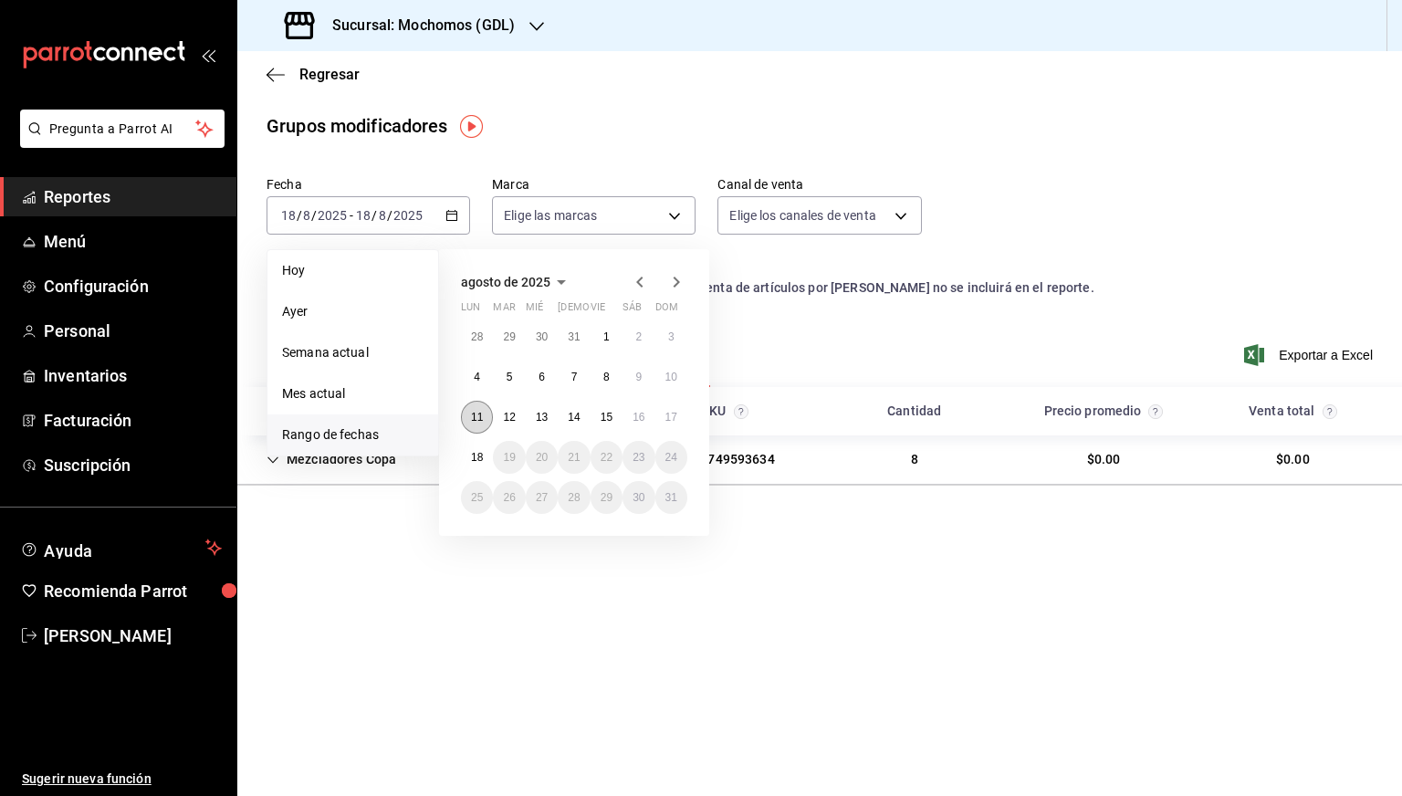
click at [482, 411] on abbr "11" at bounding box center [477, 417] width 12 height 13
click at [675, 413] on abbr "17" at bounding box center [671, 417] width 12 height 13
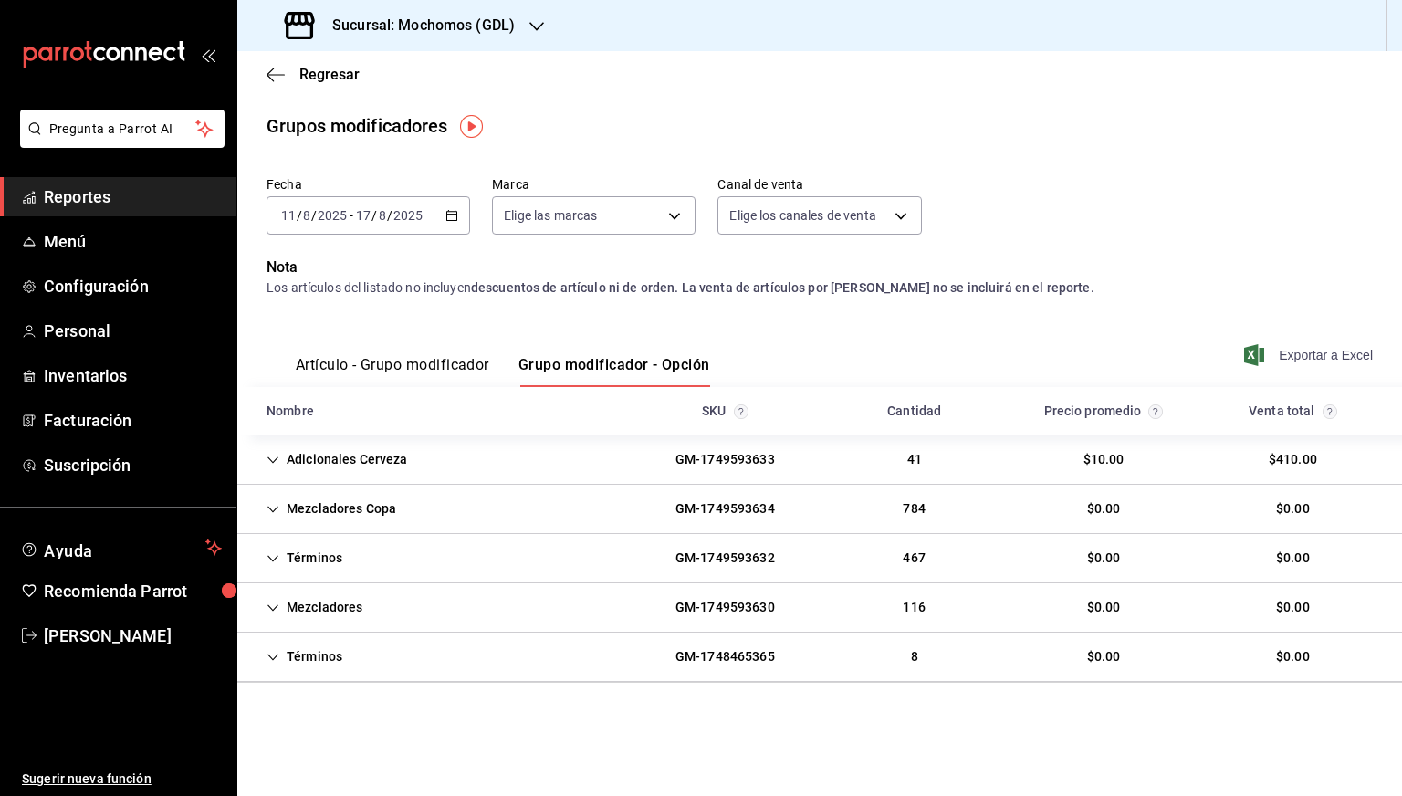
click at [1305, 350] on span "Exportar a Excel" at bounding box center [1310, 355] width 125 height 22
